Goal: Task Accomplishment & Management: Manage account settings

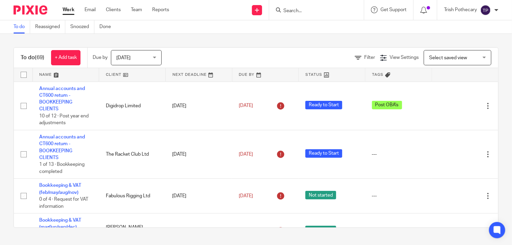
click at [281, 7] on div at bounding box center [315, 10] width 79 height 8
click at [298, 10] on input "Search" at bounding box center [312, 11] width 61 height 6
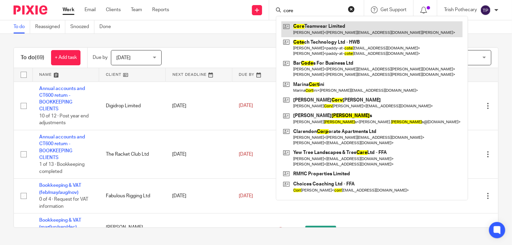
type input "core"
click at [304, 23] on link at bounding box center [371, 29] width 181 height 16
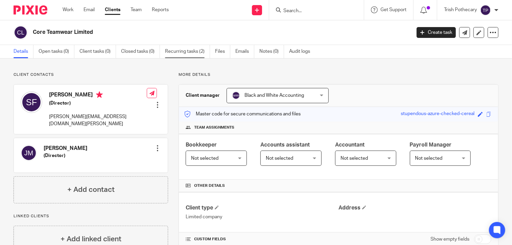
click at [195, 50] on link "Recurring tasks (2)" at bounding box center [187, 51] width 45 height 13
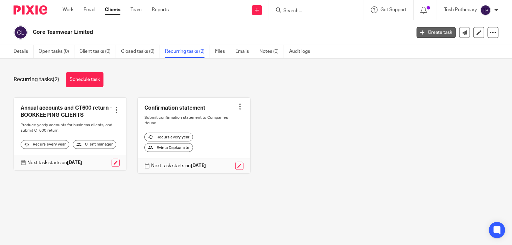
click at [419, 33] on link "Create task" at bounding box center [435, 32] width 39 height 11
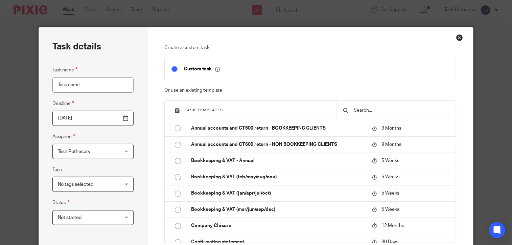
click at [82, 84] on input "Task name" at bounding box center [92, 84] width 81 height 15
type input "Monthly bookkeeping"
click at [124, 119] on input "2025-09-22" at bounding box center [92, 117] width 81 height 15
click at [123, 216] on div "Not started Not started" at bounding box center [92, 217] width 81 height 15
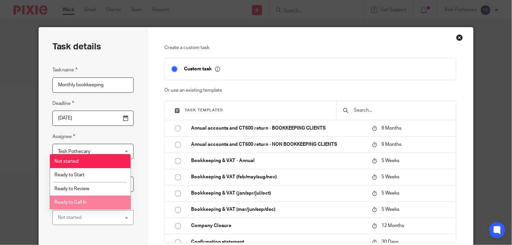
click at [477, 184] on div "Task details Task name Monthly bookkeeping Deadline 2025-09-30 Assignee Trish P…" at bounding box center [256, 122] width 512 height 245
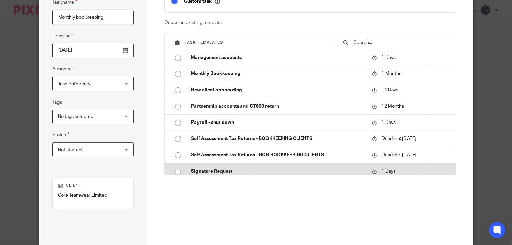
scroll to position [131, 0]
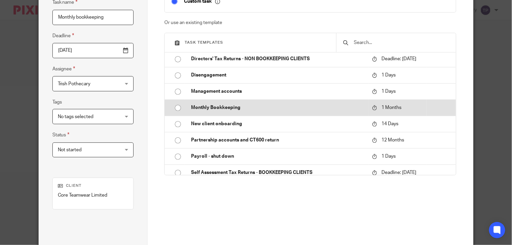
click at [176, 114] on input "radio" at bounding box center [177, 107] width 13 height 13
type input "2025-10-22"
checkbox input "false"
radio input "false"
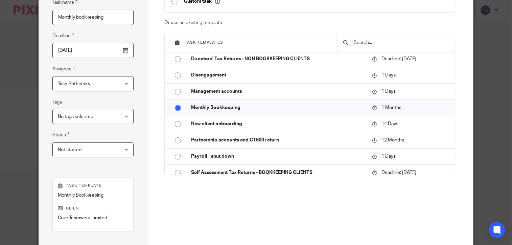
click at [121, 80] on div "Trish Pothecary Trish Pothecary" at bounding box center [92, 83] width 81 height 15
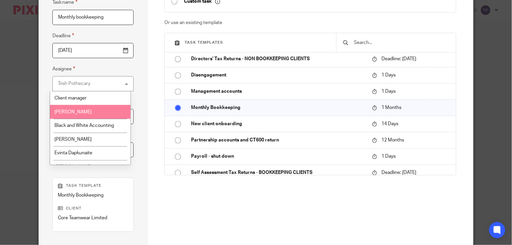
click at [94, 110] on li "[PERSON_NAME]" at bounding box center [90, 112] width 81 height 14
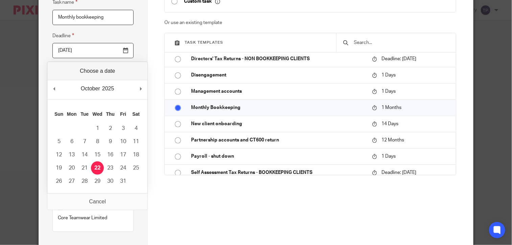
click at [123, 52] on input "2025-10-22" at bounding box center [92, 50] width 81 height 15
type input "2025-10-31"
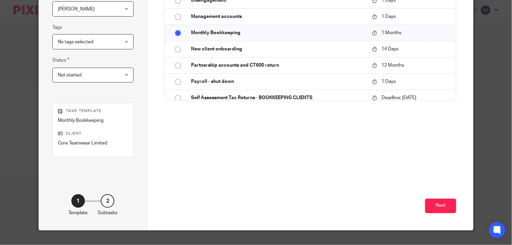
scroll to position [154, 0]
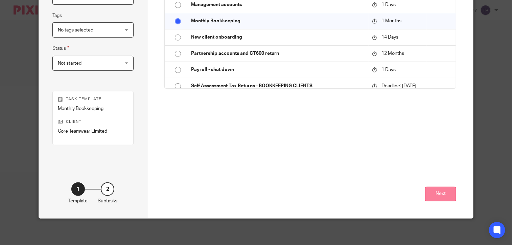
click at [441, 193] on button "Next" at bounding box center [440, 193] width 31 height 15
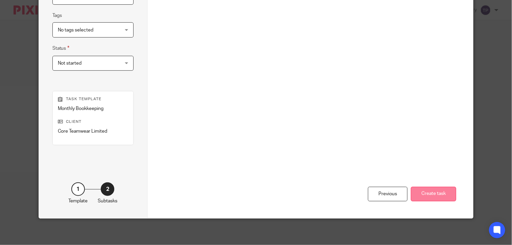
click at [442, 190] on button "Create task" at bounding box center [432, 193] width 45 height 15
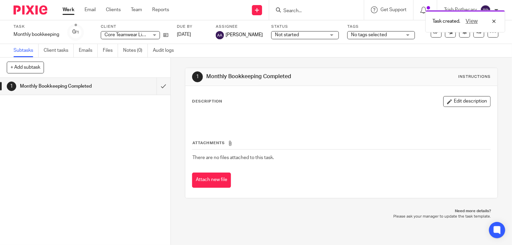
click at [62, 87] on h1 "Monthly Bookkeeping Completed" at bounding box center [63, 86] width 86 height 10
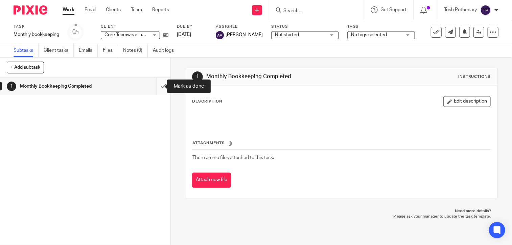
click at [159, 85] on input "submit" at bounding box center [85, 86] width 170 height 17
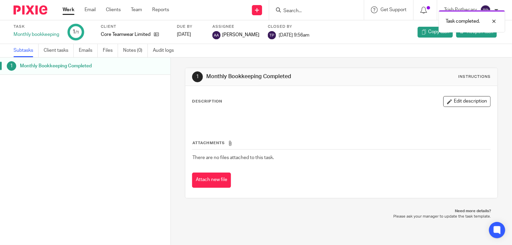
click at [426, 30] on div "Task completed." at bounding box center [380, 20] width 249 height 26
click at [433, 32] on span "Copy task" at bounding box center [438, 31] width 21 height 7
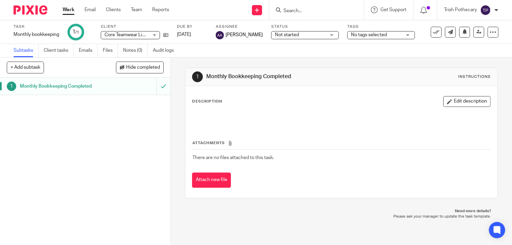
click at [70, 86] on h1 "Monthly Bookkeeping Completed" at bounding box center [63, 86] width 86 height 10
click at [327, 36] on div "Not started Not started" at bounding box center [305, 35] width 68 height 8
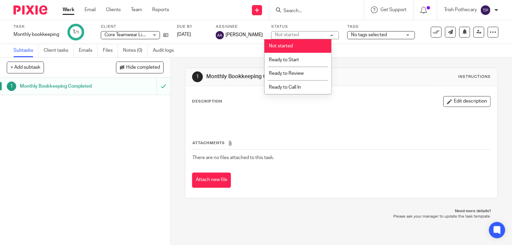
click at [327, 36] on div "Not started Not started" at bounding box center [305, 35] width 68 height 8
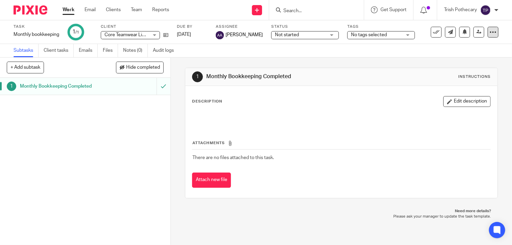
click at [489, 31] on icon at bounding box center [492, 32] width 7 height 7
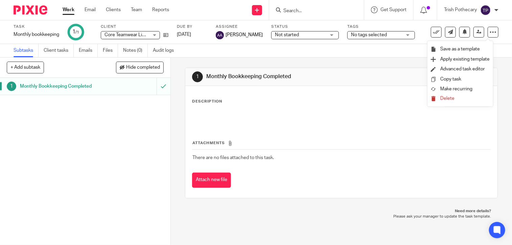
click at [448, 97] on span "Delete" at bounding box center [447, 98] width 14 height 5
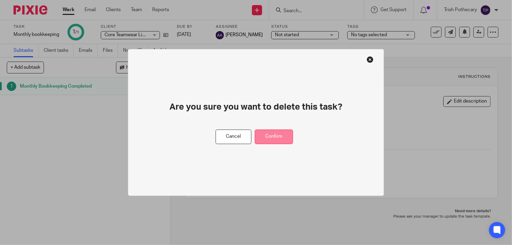
click at [270, 138] on button "Confirm" at bounding box center [274, 136] width 38 height 15
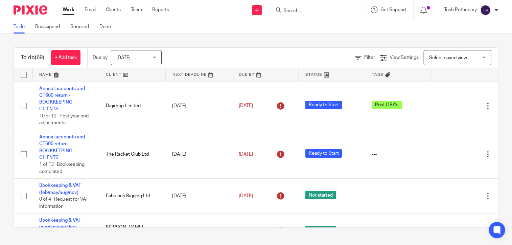
click at [294, 13] on input "Search" at bounding box center [312, 11] width 61 height 6
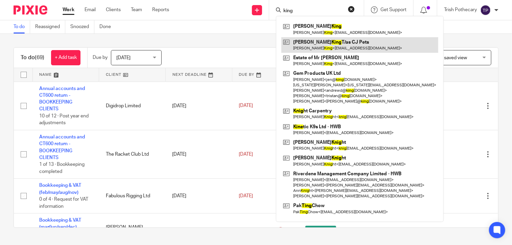
type input "king"
click at [338, 42] on link at bounding box center [359, 45] width 157 height 16
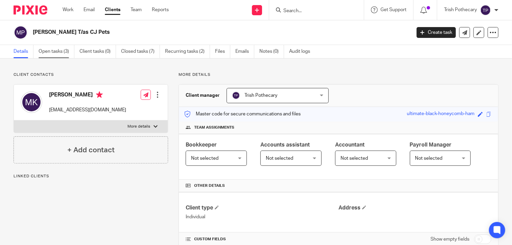
click at [58, 48] on link "Open tasks (3)" at bounding box center [57, 51] width 36 height 13
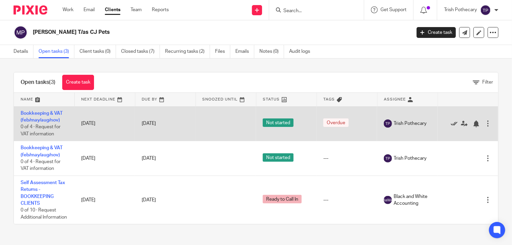
click at [450, 124] on icon at bounding box center [453, 123] width 7 height 7
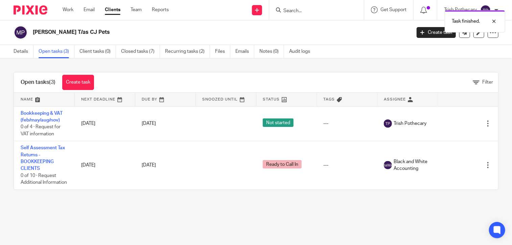
click at [450, 124] on icon at bounding box center [453, 123] width 7 height 7
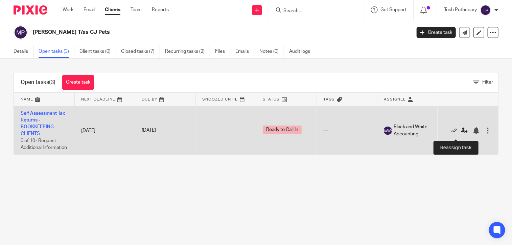
click at [460, 134] on icon at bounding box center [463, 130] width 7 height 7
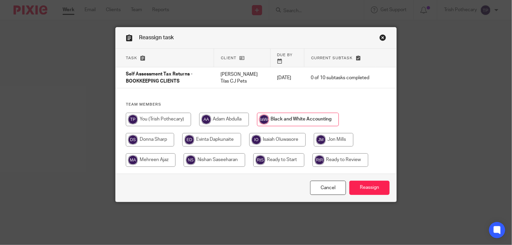
click at [338, 136] on input "radio" at bounding box center [334, 140] width 40 height 14
radio input "true"
click at [355, 182] on input "Reassign" at bounding box center [369, 187] width 40 height 15
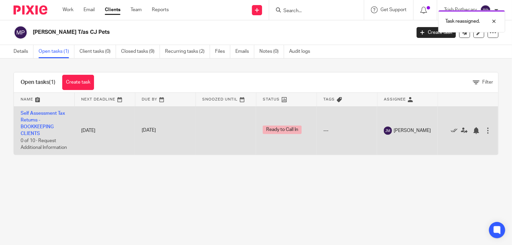
click at [283, 133] on span "Ready to Call In" at bounding box center [282, 129] width 39 height 8
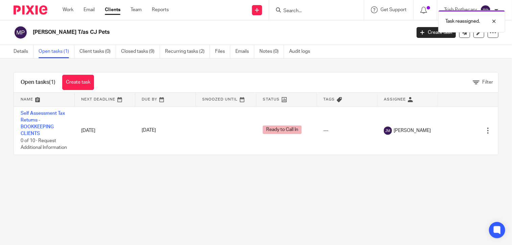
click at [281, 97] on icon at bounding box center [283, 99] width 5 height 5
click at [480, 66] on div "Open tasks (1) Create task Filter Name Next Deadline Due By Snoozed Until Statu…" at bounding box center [256, 113] width 512 height 110
click at [493, 20] on div at bounding box center [488, 21] width 18 height 8
click at [272, 97] on span "Status" at bounding box center [271, 99] width 17 height 4
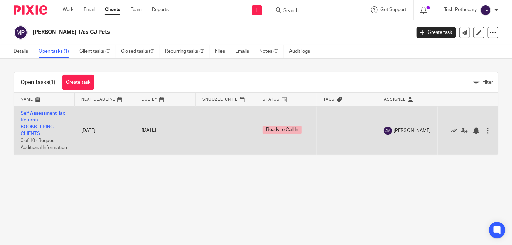
click at [484, 134] on div at bounding box center [487, 130] width 7 height 7
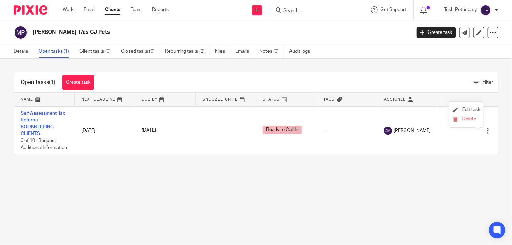
click at [471, 106] on li "Edit task" at bounding box center [465, 110] width 27 height 10
click at [468, 108] on span "Edit task" at bounding box center [471, 109] width 18 height 5
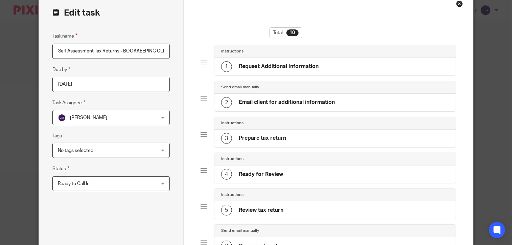
click at [160, 180] on div "Ready to Call In Ready to Call In" at bounding box center [110, 183] width 117 height 15
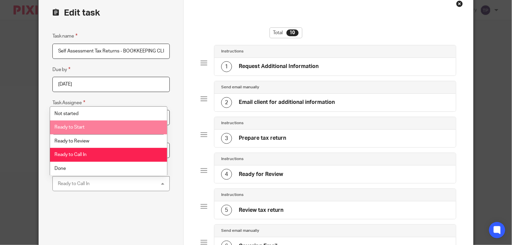
click at [92, 128] on li "Ready to Start" at bounding box center [108, 127] width 117 height 14
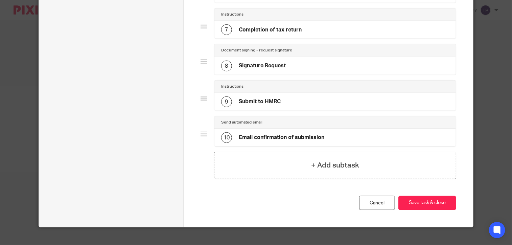
scroll to position [293, 0]
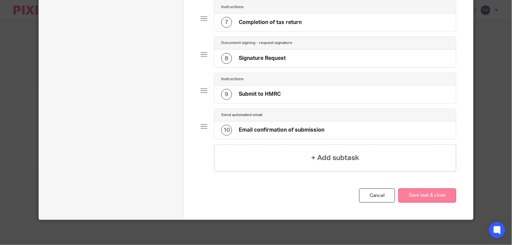
click at [428, 191] on button "Save task & close" at bounding box center [427, 195] width 58 height 15
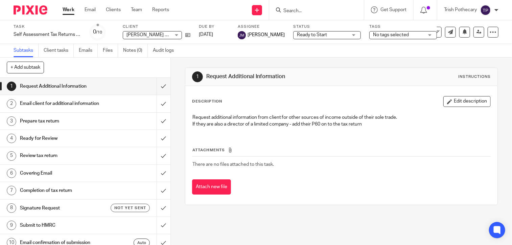
click at [32, 119] on h1 "Prepare tax return" at bounding box center [63, 121] width 86 height 10
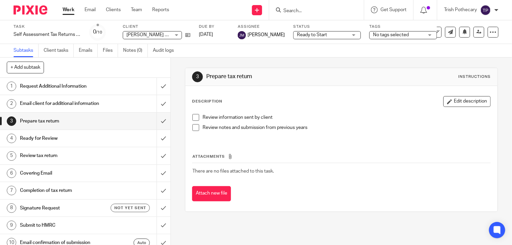
click at [333, 34] on div "Ready to Start Ready to Start" at bounding box center [327, 35] width 68 height 8
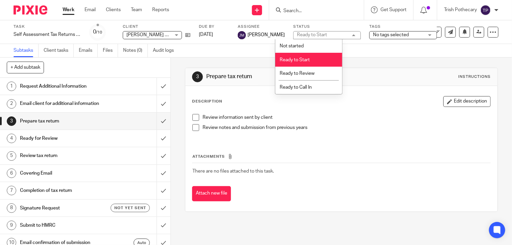
click at [309, 55] on li "Ready to Start" at bounding box center [308, 60] width 67 height 14
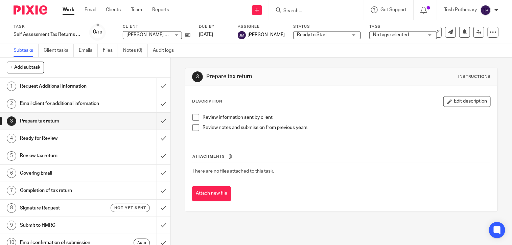
click at [495, 8] on div at bounding box center [496, 10] width 4 height 4
click at [469, 25] on span "My profile" at bounding box center [469, 27] width 21 height 5
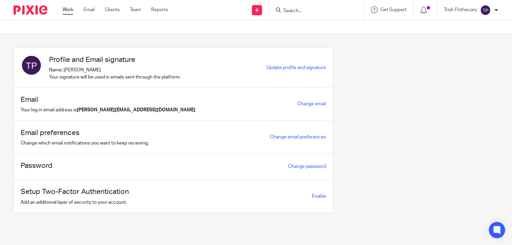
click at [67, 7] on link "Work" at bounding box center [68, 9] width 11 height 7
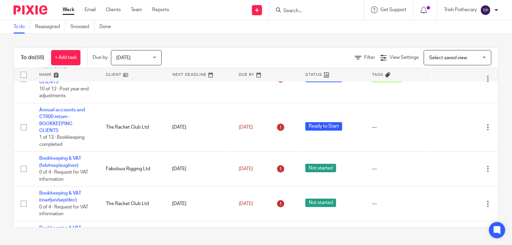
scroll to position [41, 0]
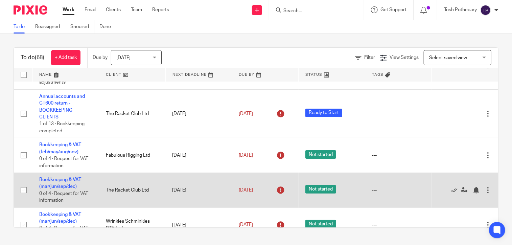
click at [484, 190] on div at bounding box center [487, 189] width 7 height 7
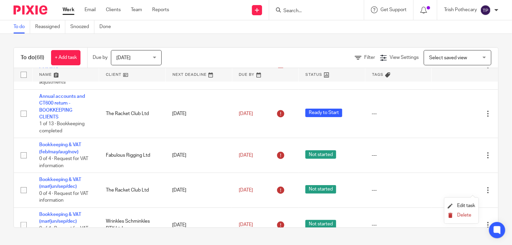
click at [459, 214] on span "Delete" at bounding box center [464, 215] width 14 height 5
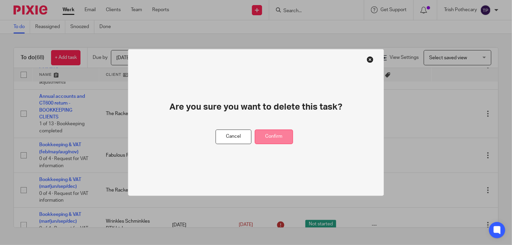
click at [275, 135] on button "Confirm" at bounding box center [274, 136] width 38 height 15
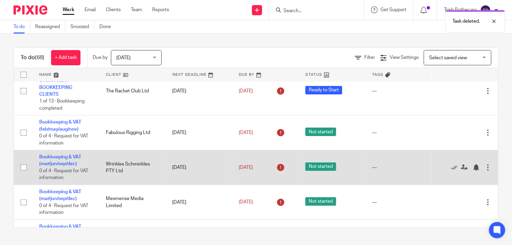
scroll to position [74, 0]
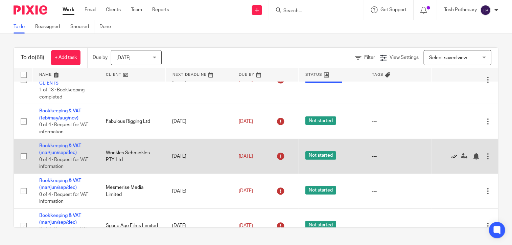
click at [450, 156] on icon at bounding box center [453, 156] width 7 height 7
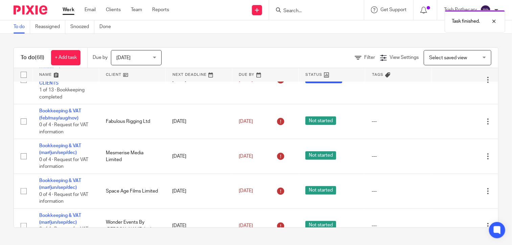
click at [450, 156] on icon at bounding box center [453, 156] width 7 height 7
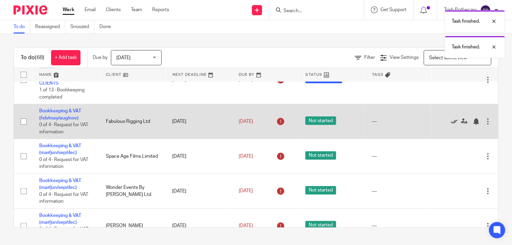
click at [450, 120] on icon at bounding box center [453, 121] width 7 height 7
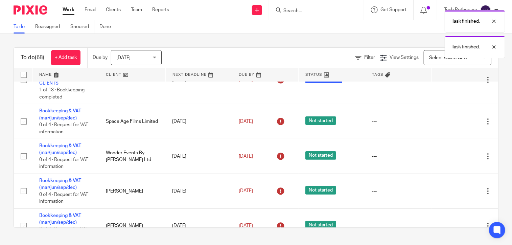
click at [450, 120] on icon at bounding box center [453, 121] width 7 height 7
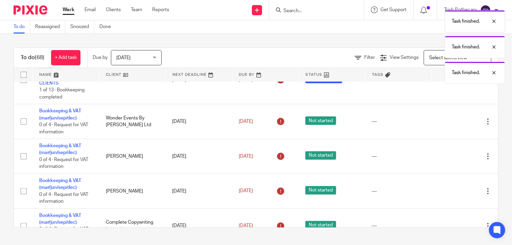
click at [450, 120] on icon at bounding box center [453, 121] width 7 height 7
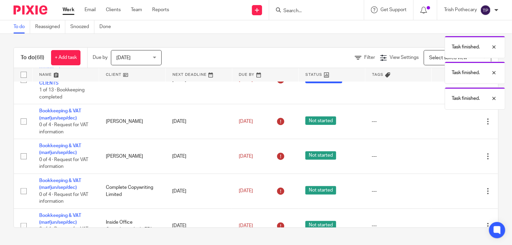
click at [450, 120] on icon at bounding box center [453, 121] width 7 height 7
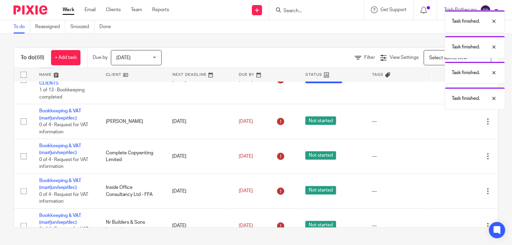
click at [450, 120] on icon at bounding box center [453, 121] width 7 height 7
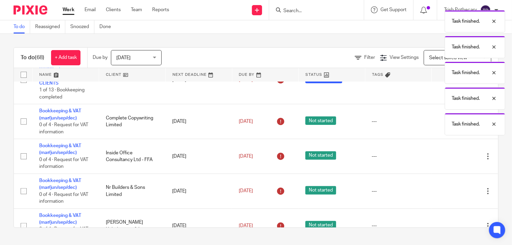
click at [437, 120] on div "Task finished. Task finished. Task finished. Task finished. Task finished." at bounding box center [380, 71] width 249 height 128
click at [450, 120] on icon at bounding box center [453, 121] width 7 height 7
click at [437, 120] on div "Task finished. Task finished. Task finished. Task finished. Task finished." at bounding box center [380, 71] width 249 height 128
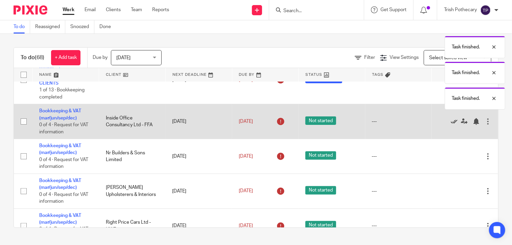
click at [450, 121] on icon at bounding box center [453, 121] width 7 height 7
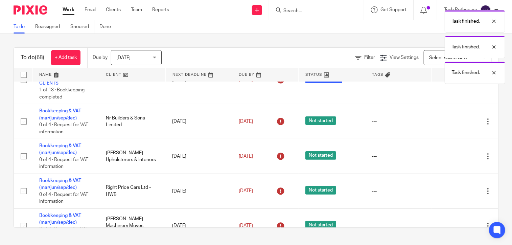
click at [450, 121] on icon at bounding box center [453, 121] width 7 height 7
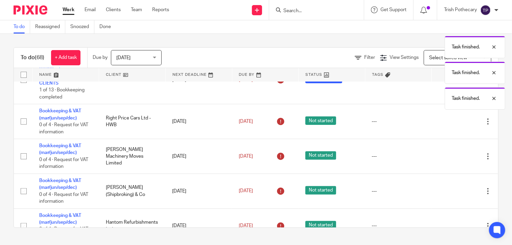
click at [450, 121] on icon at bounding box center [453, 121] width 7 height 7
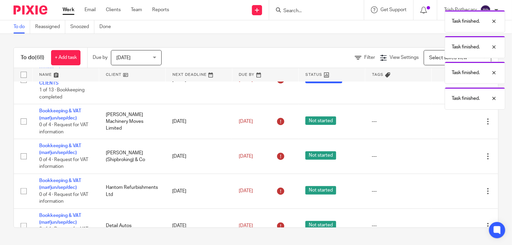
click at [450, 121] on icon at bounding box center [453, 121] width 7 height 7
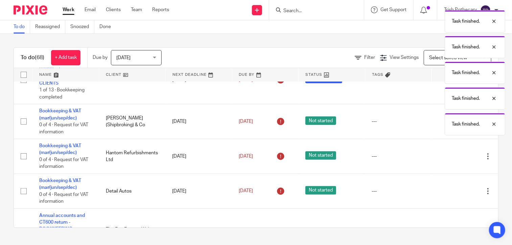
click at [437, 121] on div "Task finished. Task finished. Task finished. Task finished. Task finished." at bounding box center [380, 71] width 249 height 128
click at [450, 121] on icon at bounding box center [453, 121] width 7 height 7
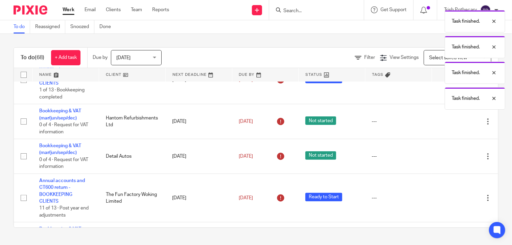
click at [450, 121] on icon at bounding box center [453, 121] width 7 height 7
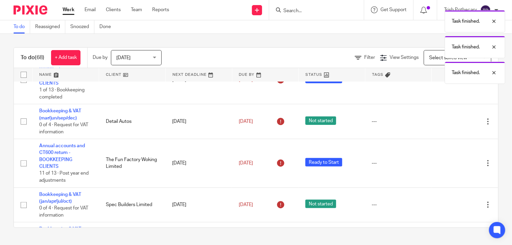
click at [450, 121] on icon at bounding box center [453, 121] width 7 height 7
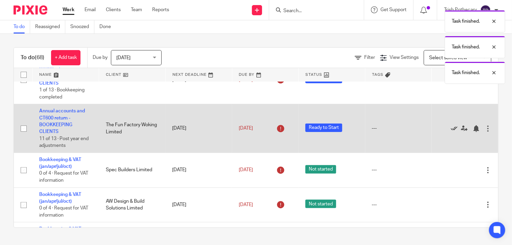
click at [450, 129] on icon at bounding box center [453, 128] width 7 height 7
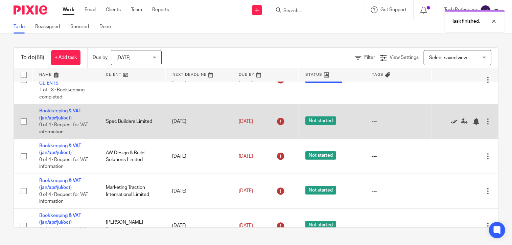
click at [450, 122] on icon at bounding box center [453, 121] width 7 height 7
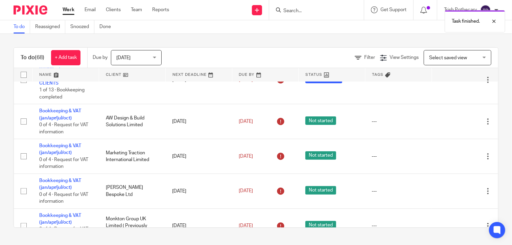
click at [450, 122] on icon at bounding box center [453, 121] width 7 height 7
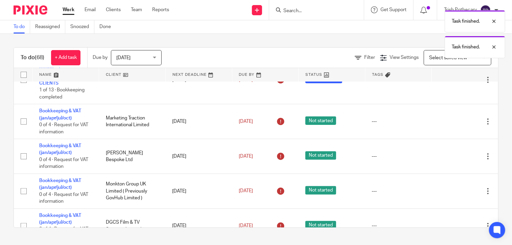
click at [450, 122] on icon at bounding box center [453, 121] width 7 height 7
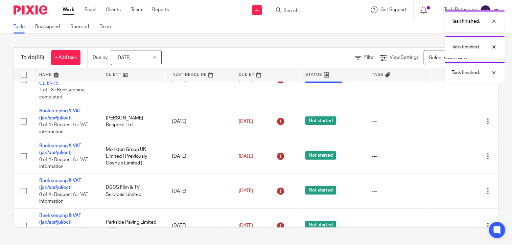
click at [450, 122] on icon at bounding box center [453, 121] width 7 height 7
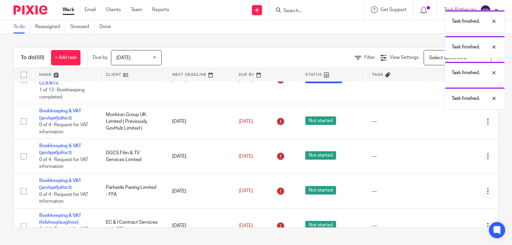
click at [450, 122] on icon at bounding box center [453, 121] width 7 height 7
click at [437, 122] on div "Task finished. Task finished. Task finished. Task finished. Task finished." at bounding box center [380, 71] width 249 height 128
click at [420, 127] on div "Task finished. Task finished. Task finished. Task finished. Task finished." at bounding box center [380, 71] width 249 height 128
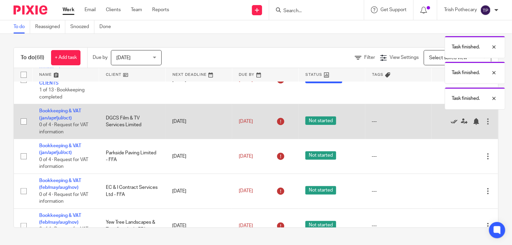
click at [450, 122] on icon at bounding box center [453, 121] width 7 height 7
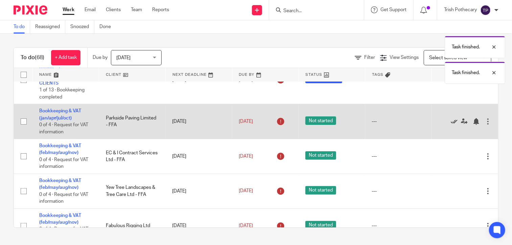
click at [450, 122] on icon at bounding box center [453, 121] width 7 height 7
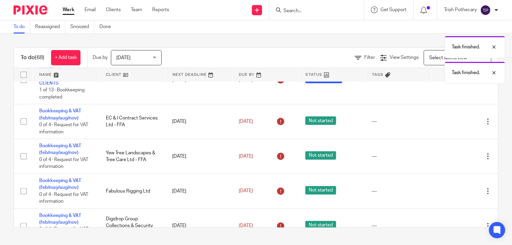
click at [450, 122] on icon at bounding box center [453, 121] width 7 height 7
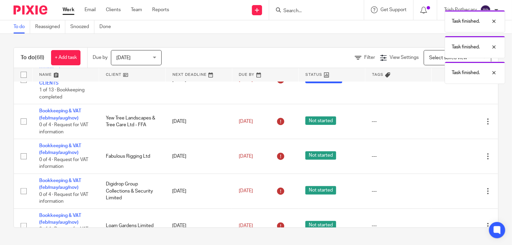
click at [450, 122] on icon at bounding box center [453, 121] width 7 height 7
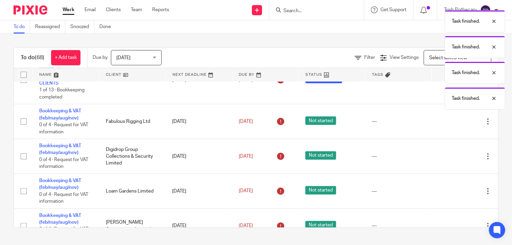
click at [450, 122] on icon at bounding box center [453, 121] width 7 height 7
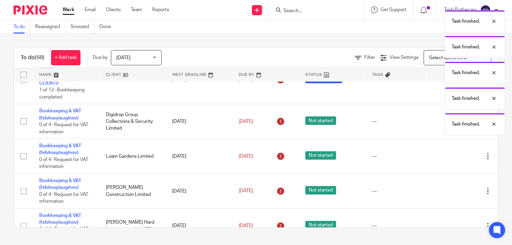
click at [438, 122] on div "Task finished. Task finished. Task finished. Task finished. Task finished." at bounding box center [380, 71] width 249 height 128
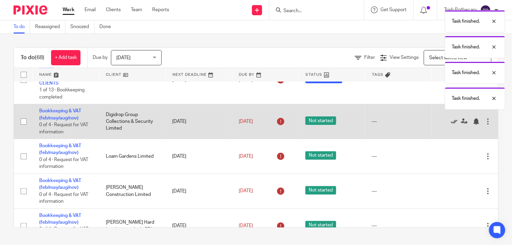
click at [450, 121] on icon at bounding box center [453, 121] width 7 height 7
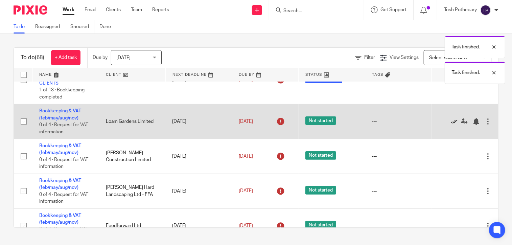
click at [450, 121] on icon at bounding box center [453, 121] width 7 height 7
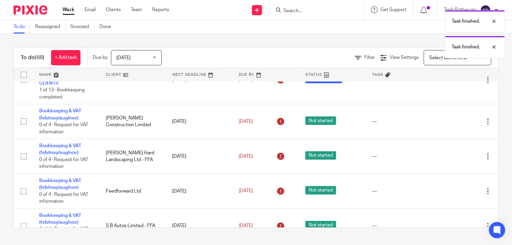
click at [450, 121] on icon at bounding box center [453, 121] width 7 height 7
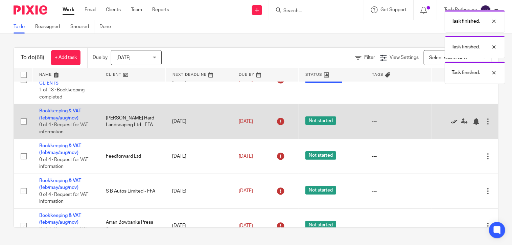
click at [450, 121] on icon at bounding box center [453, 121] width 7 height 7
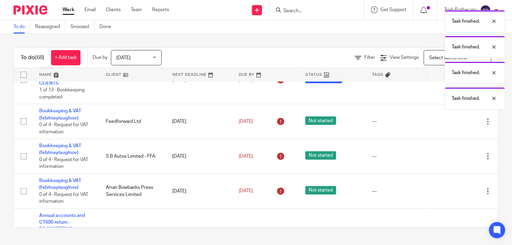
click at [450, 121] on icon at bounding box center [453, 121] width 7 height 7
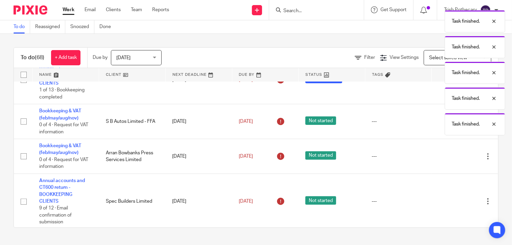
click at [437, 121] on div "Task finished. Task finished. Task finished. Task finished. Task finished." at bounding box center [380, 71] width 249 height 128
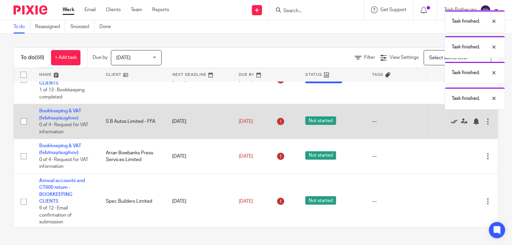
click at [450, 123] on icon at bounding box center [453, 121] width 7 height 7
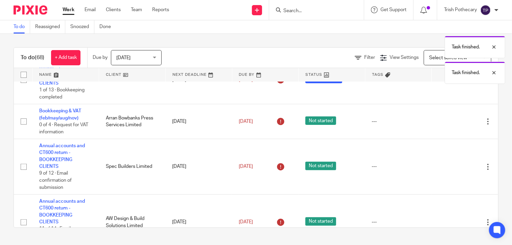
click at [450, 123] on icon at bounding box center [453, 121] width 7 height 7
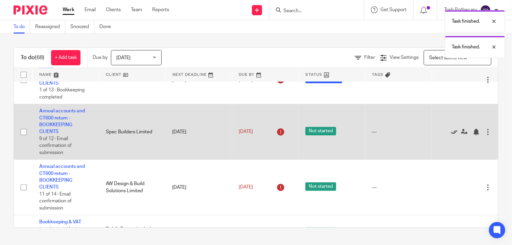
click at [450, 132] on icon at bounding box center [453, 131] width 7 height 7
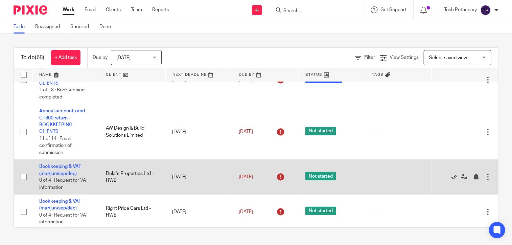
click at [450, 177] on icon at bounding box center [453, 176] width 7 height 7
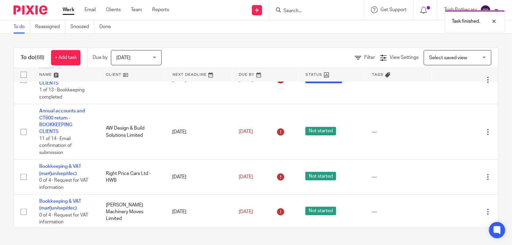
click at [450, 177] on icon at bounding box center [453, 176] width 7 height 7
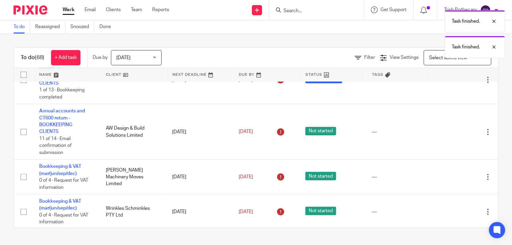
click at [450, 177] on icon at bounding box center [453, 176] width 7 height 7
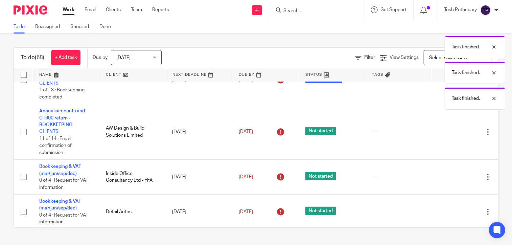
click at [450, 177] on icon at bounding box center [453, 176] width 7 height 7
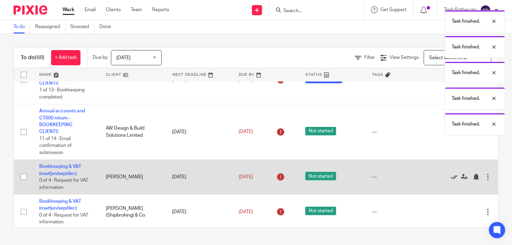
click at [450, 177] on icon at bounding box center [453, 176] width 7 height 7
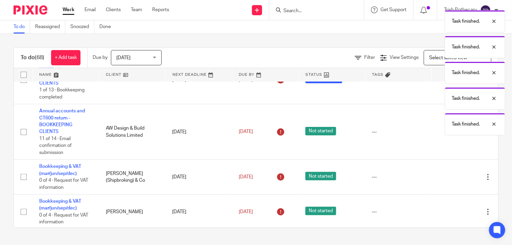
click at [450, 177] on icon at bounding box center [453, 176] width 7 height 7
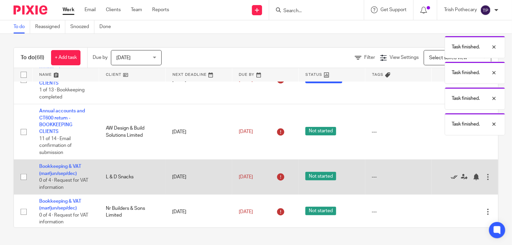
click at [450, 177] on icon at bounding box center [453, 176] width 7 height 7
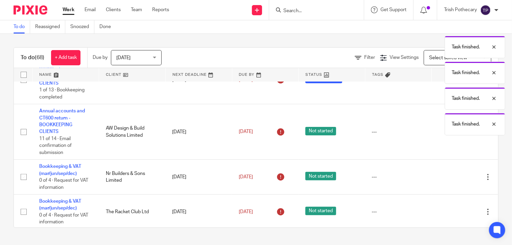
click at [450, 177] on icon at bounding box center [453, 176] width 7 height 7
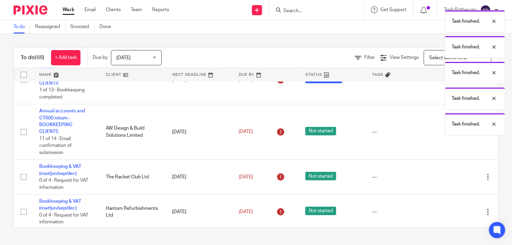
click at [450, 177] on icon at bounding box center [453, 176] width 7 height 7
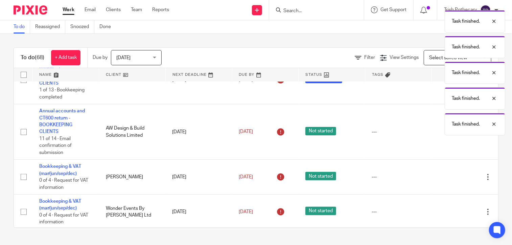
click at [450, 177] on icon at bounding box center [453, 176] width 7 height 7
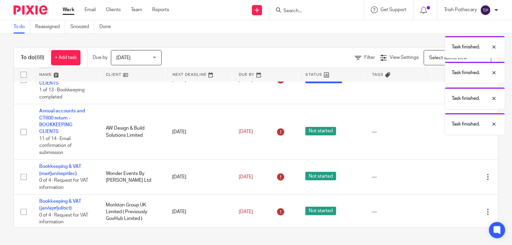
click at [450, 177] on icon at bounding box center [453, 176] width 7 height 7
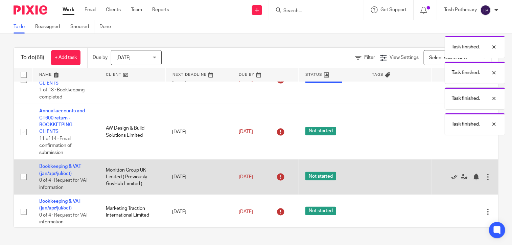
click at [450, 177] on icon at bounding box center [453, 176] width 7 height 7
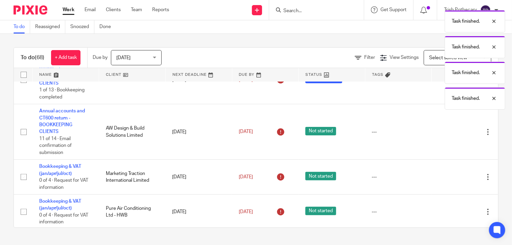
click at [450, 177] on icon at bounding box center [453, 176] width 7 height 7
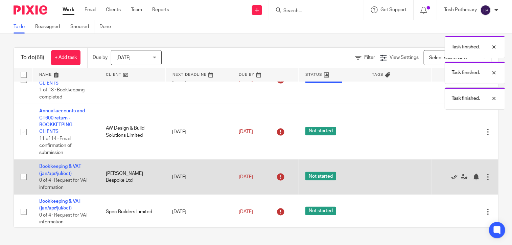
click at [450, 177] on icon at bounding box center [453, 176] width 7 height 7
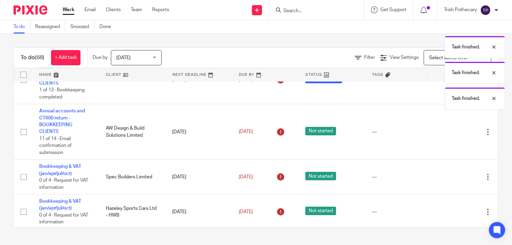
click at [450, 177] on icon at bounding box center [453, 176] width 7 height 7
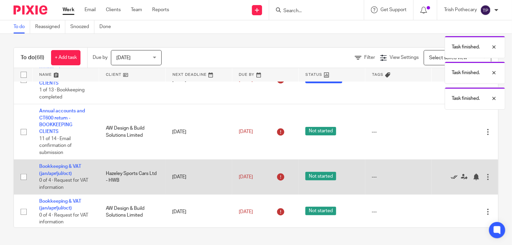
click at [450, 177] on icon at bounding box center [453, 176] width 7 height 7
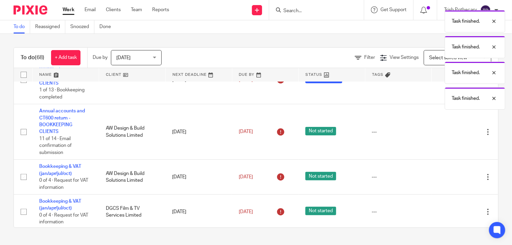
click at [450, 177] on icon at bounding box center [453, 176] width 7 height 7
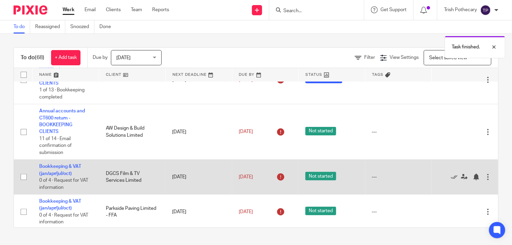
click at [484, 177] on div at bounding box center [487, 176] width 7 height 7
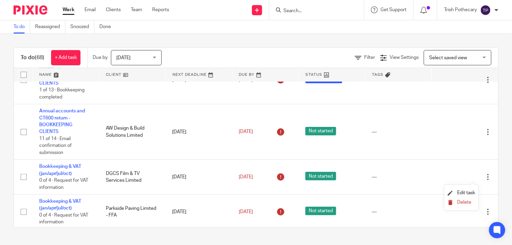
click at [463, 200] on span "Delete" at bounding box center [464, 202] width 14 height 5
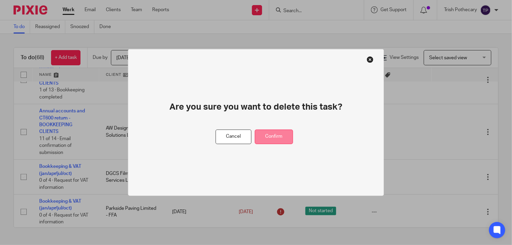
click at [289, 135] on button "Confirm" at bounding box center [274, 136] width 38 height 15
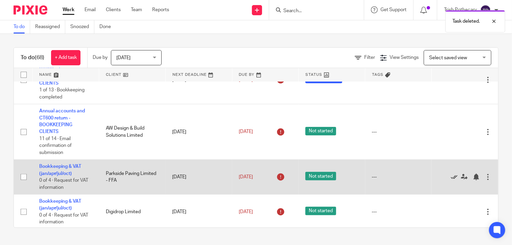
click at [450, 176] on icon at bounding box center [453, 176] width 7 height 7
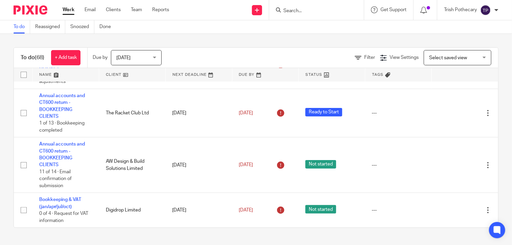
click at [285, 6] on form at bounding box center [318, 10] width 72 height 8
click at [286, 12] on input "Search" at bounding box center [312, 11] width 61 height 6
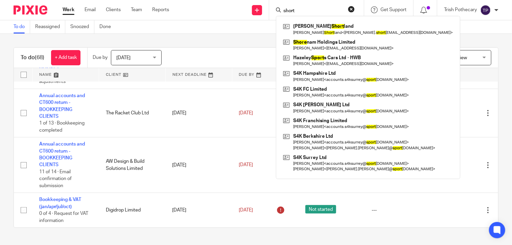
type input "short"
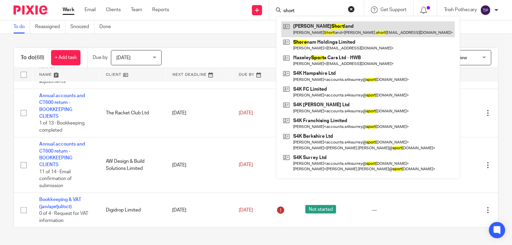
click at [320, 31] on link at bounding box center [367, 29] width 173 height 16
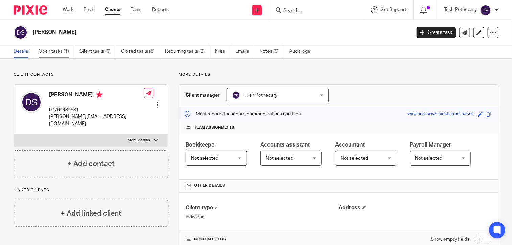
click at [50, 49] on link "Open tasks (1)" at bounding box center [57, 51] width 36 height 13
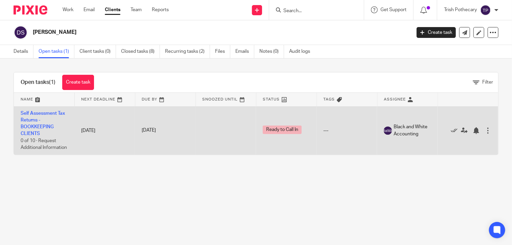
click at [283, 131] on span "Ready to Call In" at bounding box center [282, 129] width 39 height 8
click at [484, 134] on div at bounding box center [487, 130] width 7 height 7
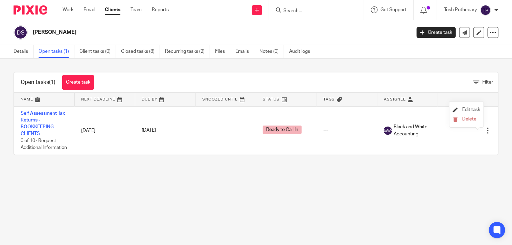
click at [465, 108] on span "Edit task" at bounding box center [471, 109] width 18 height 5
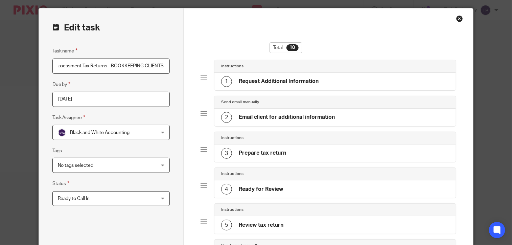
scroll to position [34, 0]
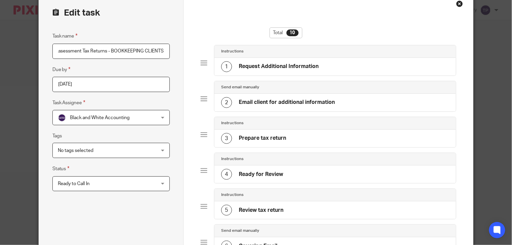
click at [105, 186] on span "Ready to Call In" at bounding box center [102, 183] width 89 height 14
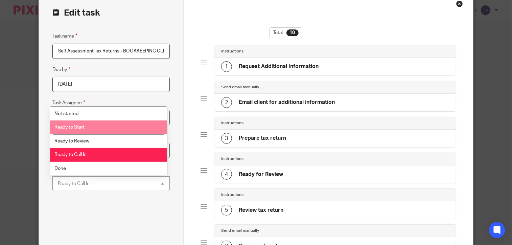
click at [68, 127] on span "Ready to Start" at bounding box center [69, 127] width 30 height 5
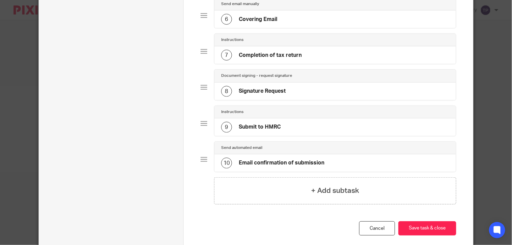
scroll to position [259, 0]
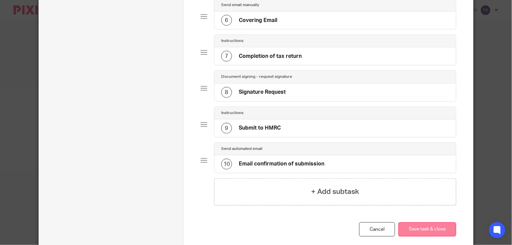
click at [438, 225] on button "Save task & close" at bounding box center [427, 229] width 58 height 15
